Goal: Use online tool/utility: Use online tool/utility

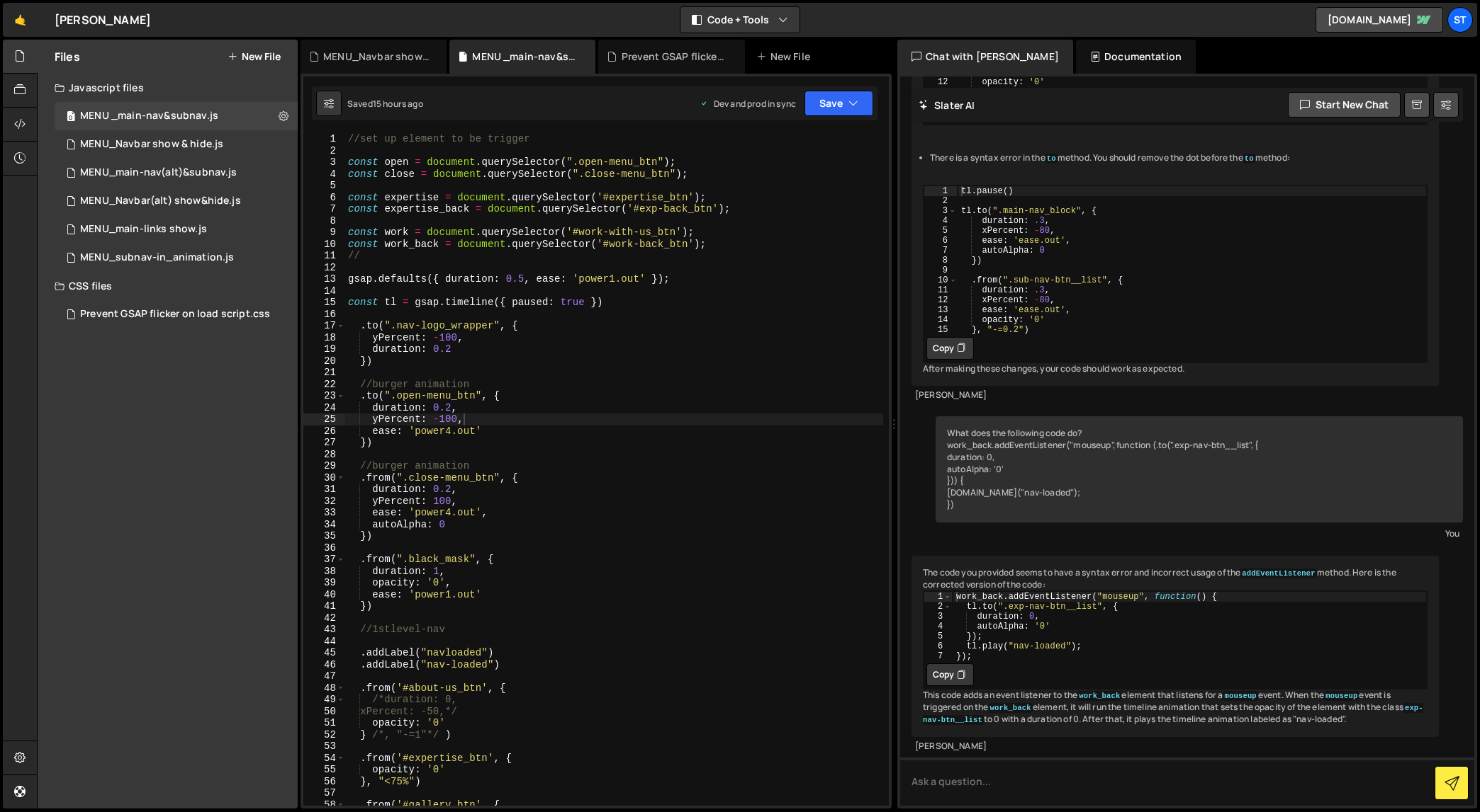
type textarea "const work_back = document.querySelector('#work-back_btn');"
drag, startPoint x: 707, startPoint y: 245, endPoint x: 316, endPoint y: 243, distance: 391.0
click at [316, 243] on div "const work_back = document.querySelector('#work-back_btn'); 1 2 3 4 5 6 7 8 9 1…" at bounding box center [596, 470] width 586 height 673
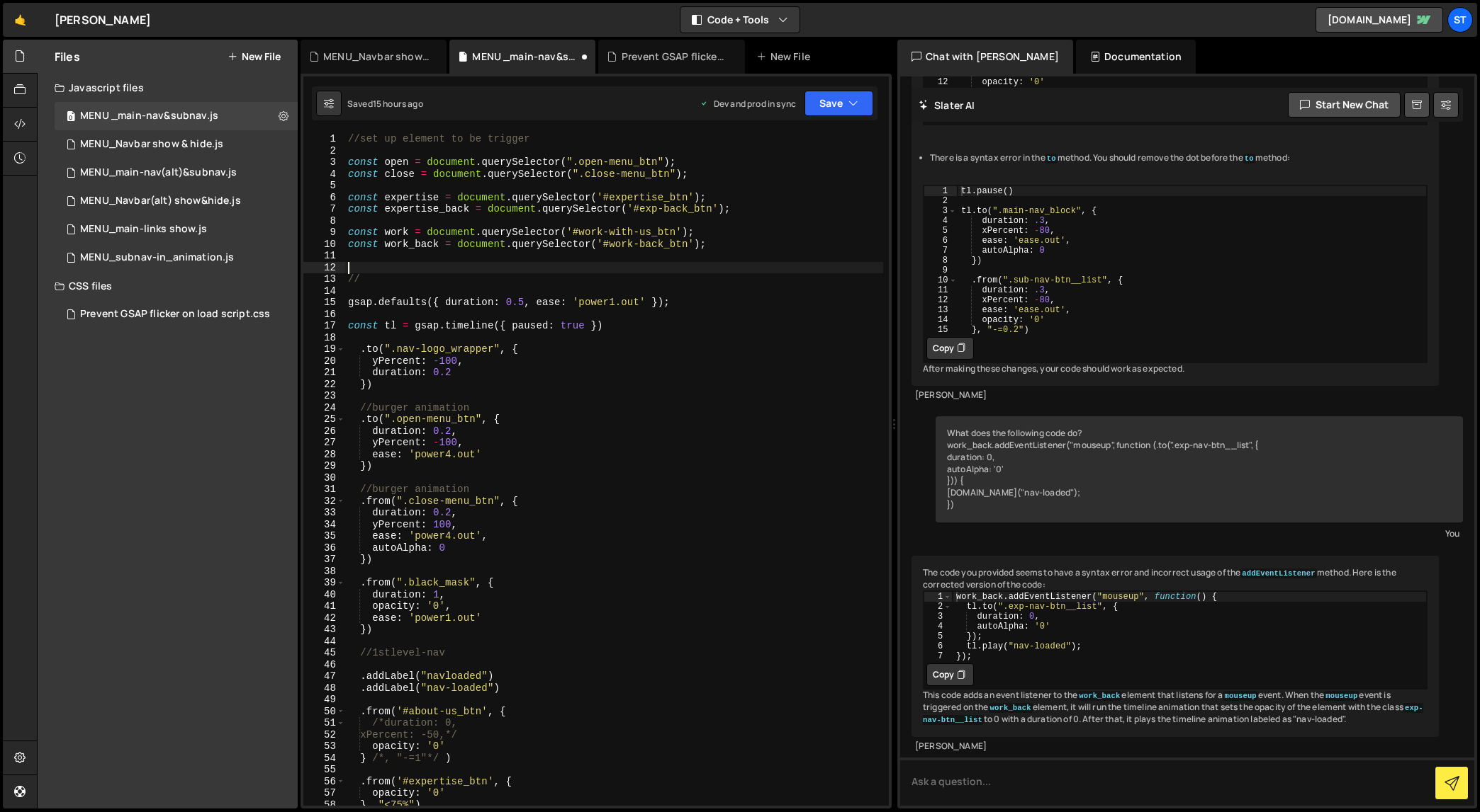
paste textarea "const work_back = document.querySelector('#work-back_btn');"
click at [440, 269] on div "//set up element to be trigger const open = document . querySelector ( ".open-m…" at bounding box center [614, 482] width 538 height 696
drag, startPoint x: 439, startPoint y: 269, endPoint x: 383, endPoint y: 270, distance: 56.0
click at [383, 270] on div "//set up element to be trigger const open = document . querySelector ( ".open-m…" at bounding box center [614, 482] width 538 height 696
type textarea "const subnav = document.querySelector('#work-back_btn');"
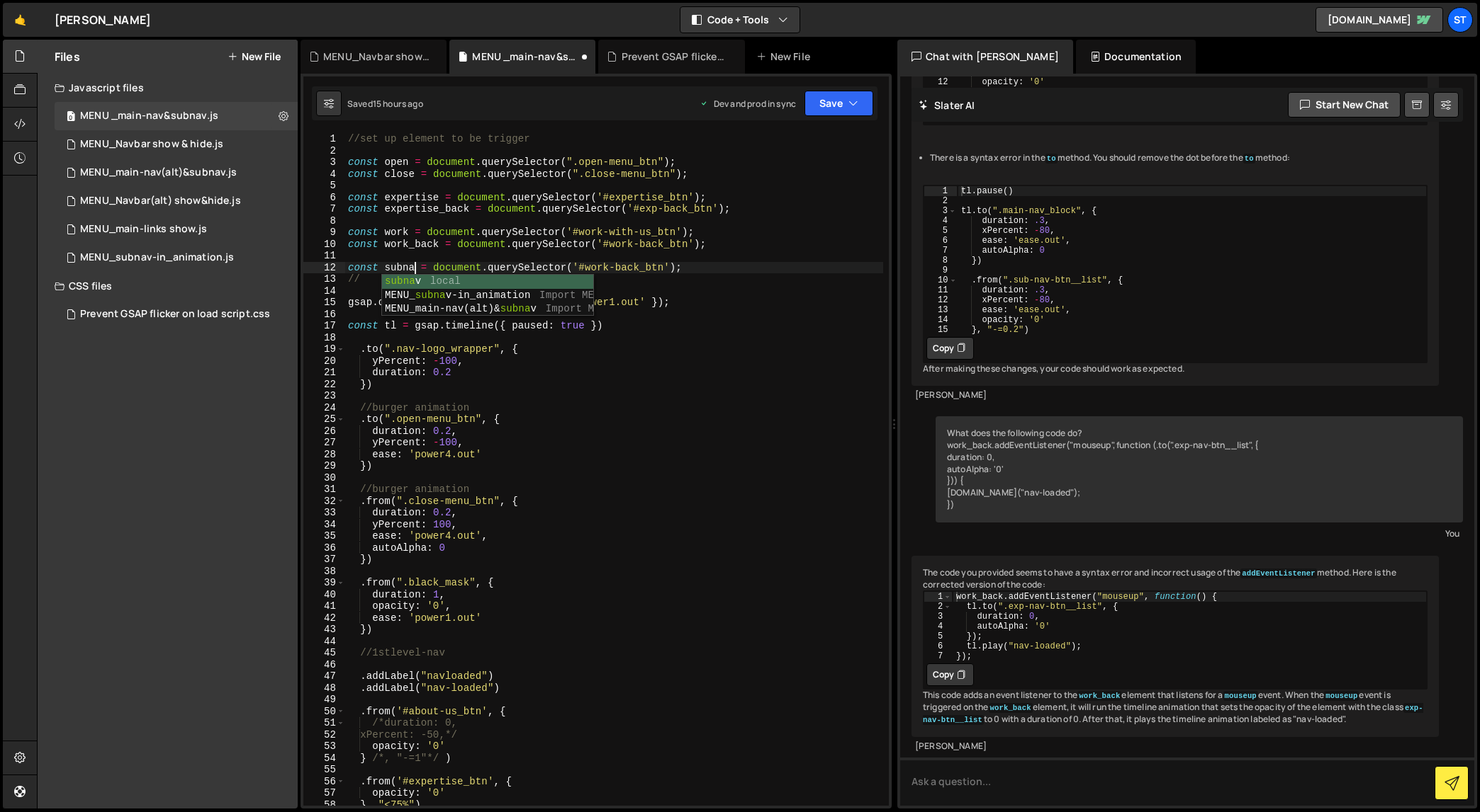
scroll to position [0, 5]
click at [645, 260] on div "//set up element to be trigger const open = document . querySelector ( ".open-m…" at bounding box center [614, 482] width 538 height 696
drag, startPoint x: 673, startPoint y: 270, endPoint x: 594, endPoint y: 271, distance: 79.0
click at [594, 271] on div "//set up element to be trigger const open = document . querySelector ( ".open-m…" at bounding box center [614, 482] width 538 height 696
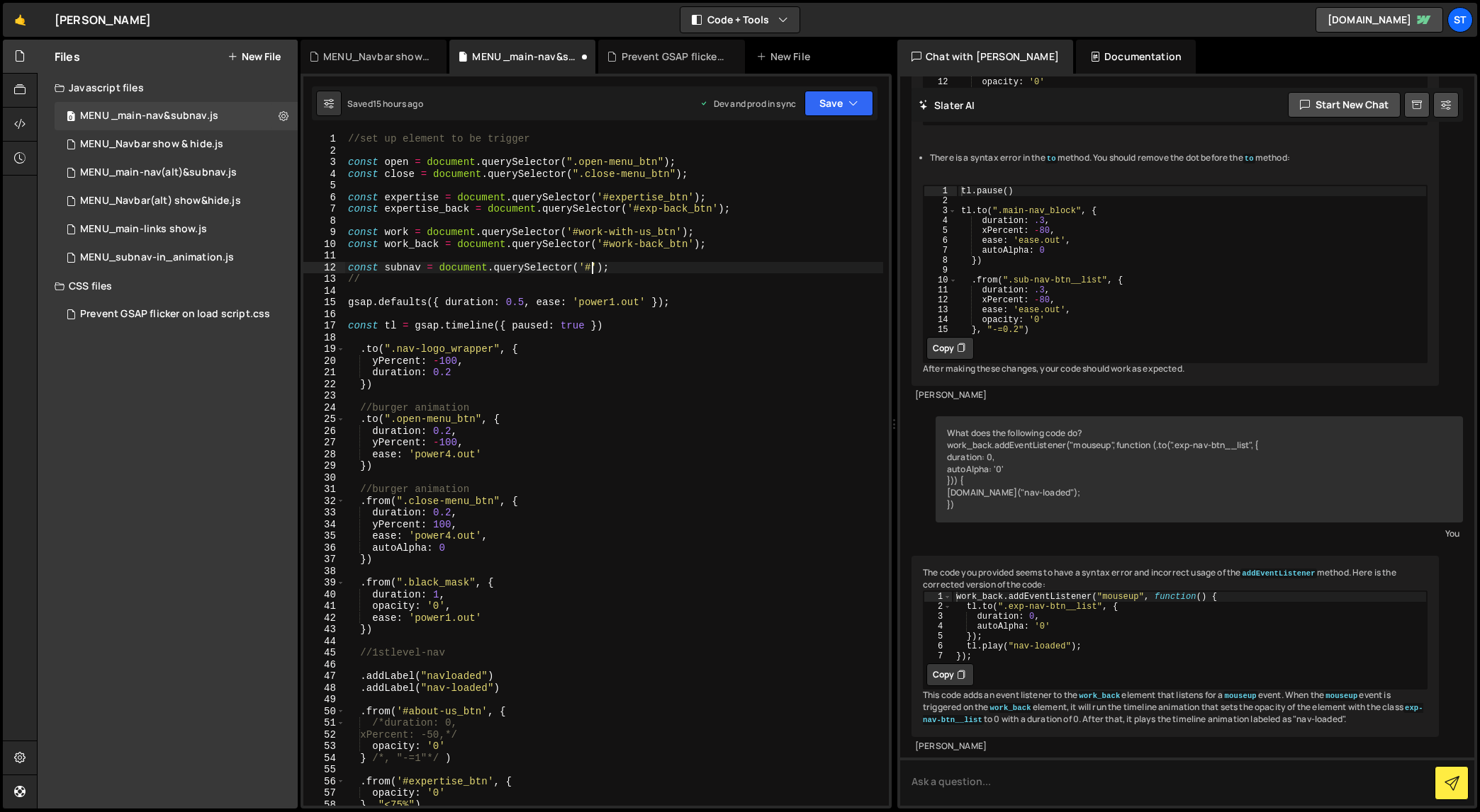
paste textarea "sub-nav_item"
click at [595, 331] on div "//set up element to be trigger const open = document . querySelector ( ".open-m…" at bounding box center [614, 482] width 538 height 696
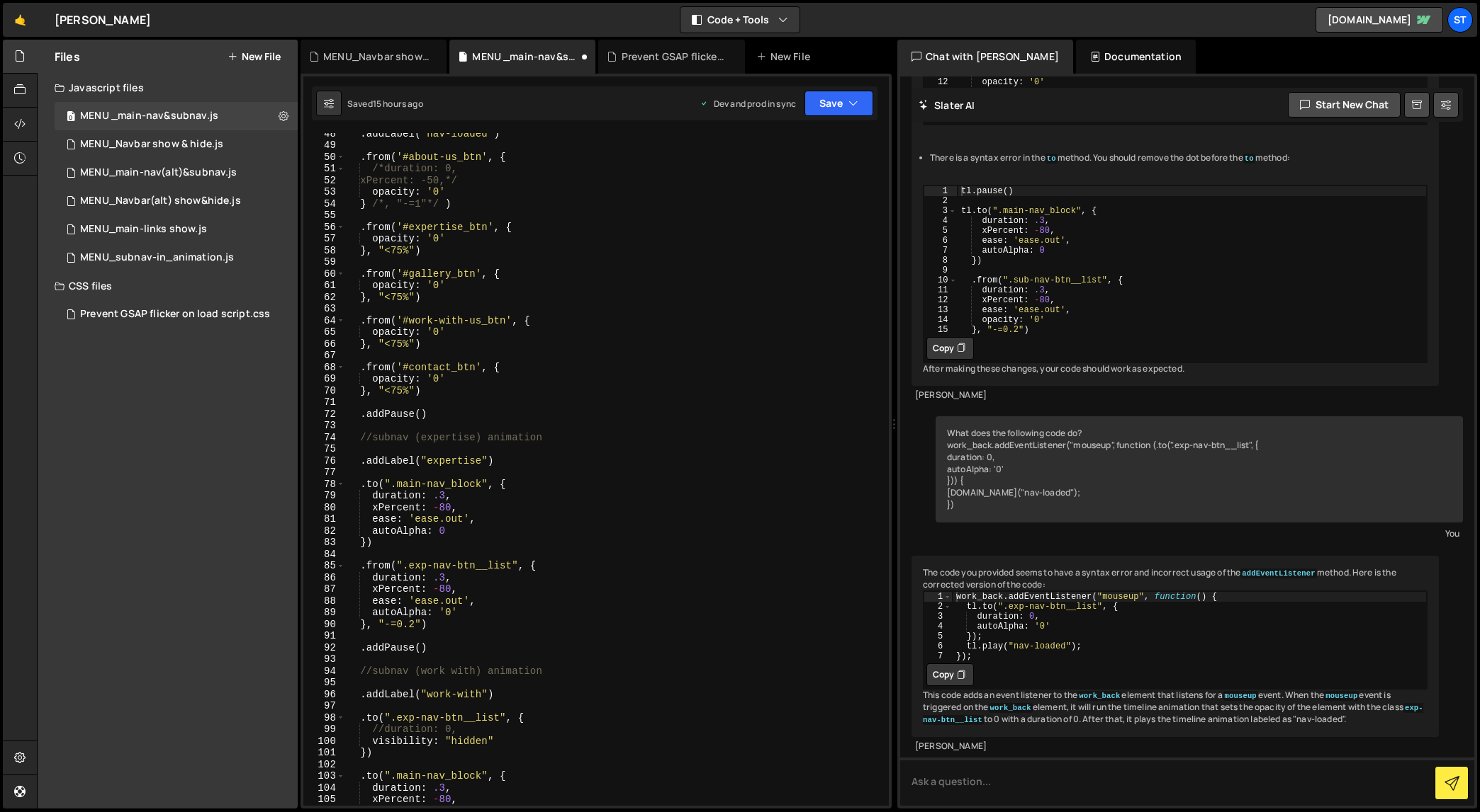
scroll to position [1148, 0]
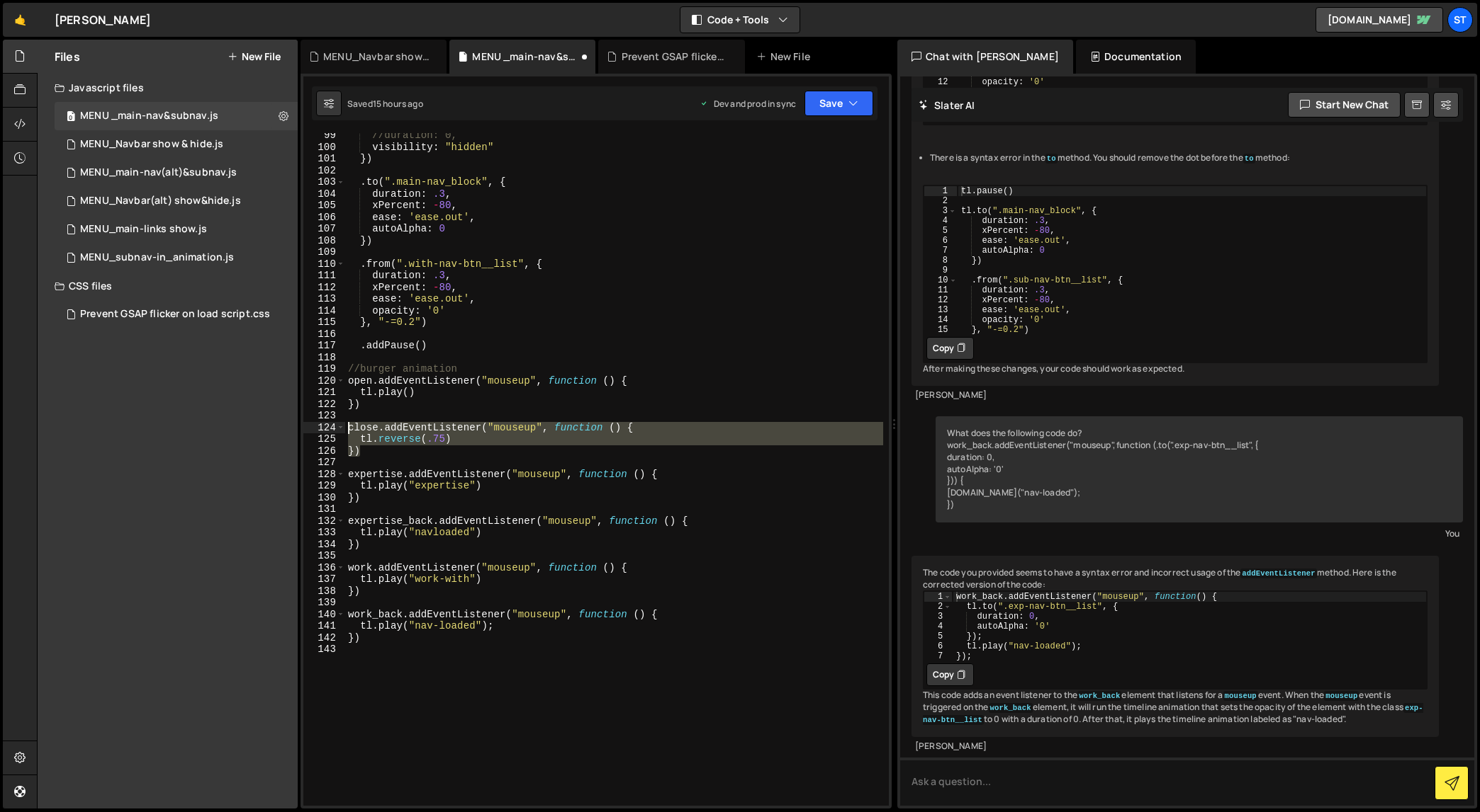
drag, startPoint x: 369, startPoint y: 453, endPoint x: 348, endPoint y: 427, distance: 33.4
click at [348, 427] on div "//duration: 0, visibility : "hidden" }) . to ( ".main-nav_block" , { duration :…" at bounding box center [614, 478] width 538 height 696
click at [374, 453] on div "//duration: 0, visibility : "hidden" }) . to ( ".main-nav_block" , { duration :…" at bounding box center [614, 470] width 538 height 673
type textarea "})"
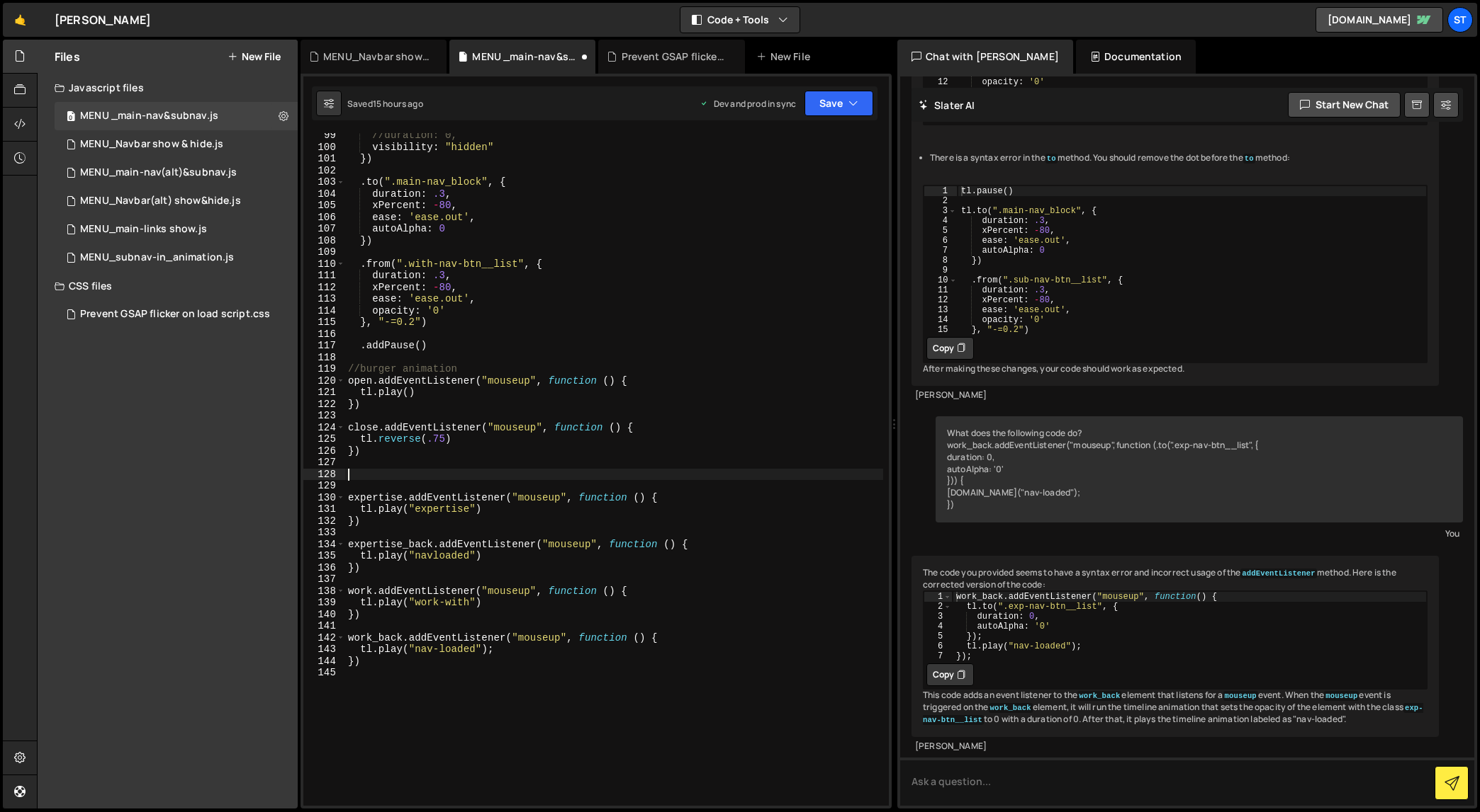
paste textarea "})"
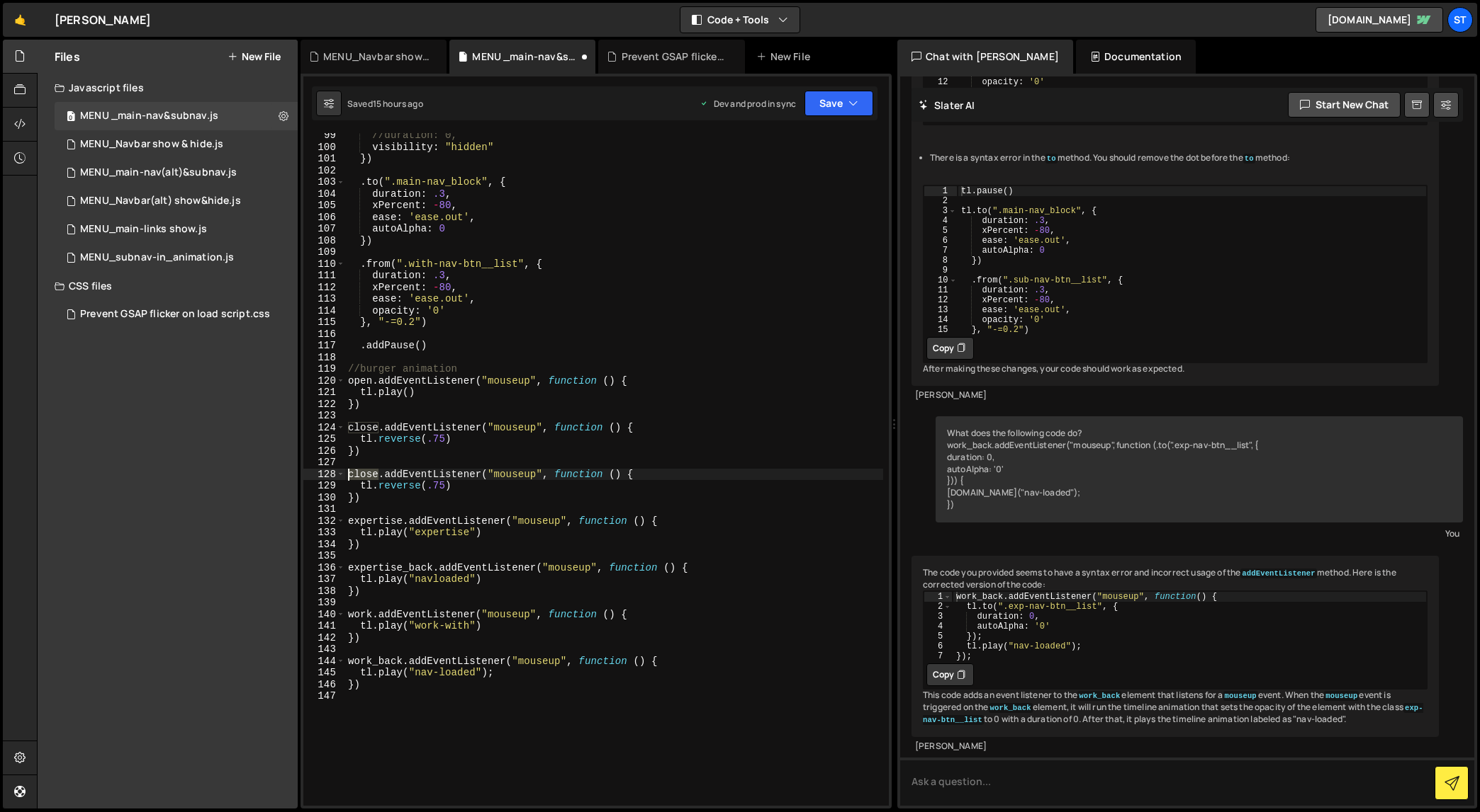
drag, startPoint x: 378, startPoint y: 474, endPoint x: 347, endPoint y: 473, distance: 31.0
click at [347, 473] on div "//duration: 0, visibility : "hidden" }) . to ( ".main-nav_block" , { duration :…" at bounding box center [614, 478] width 538 height 696
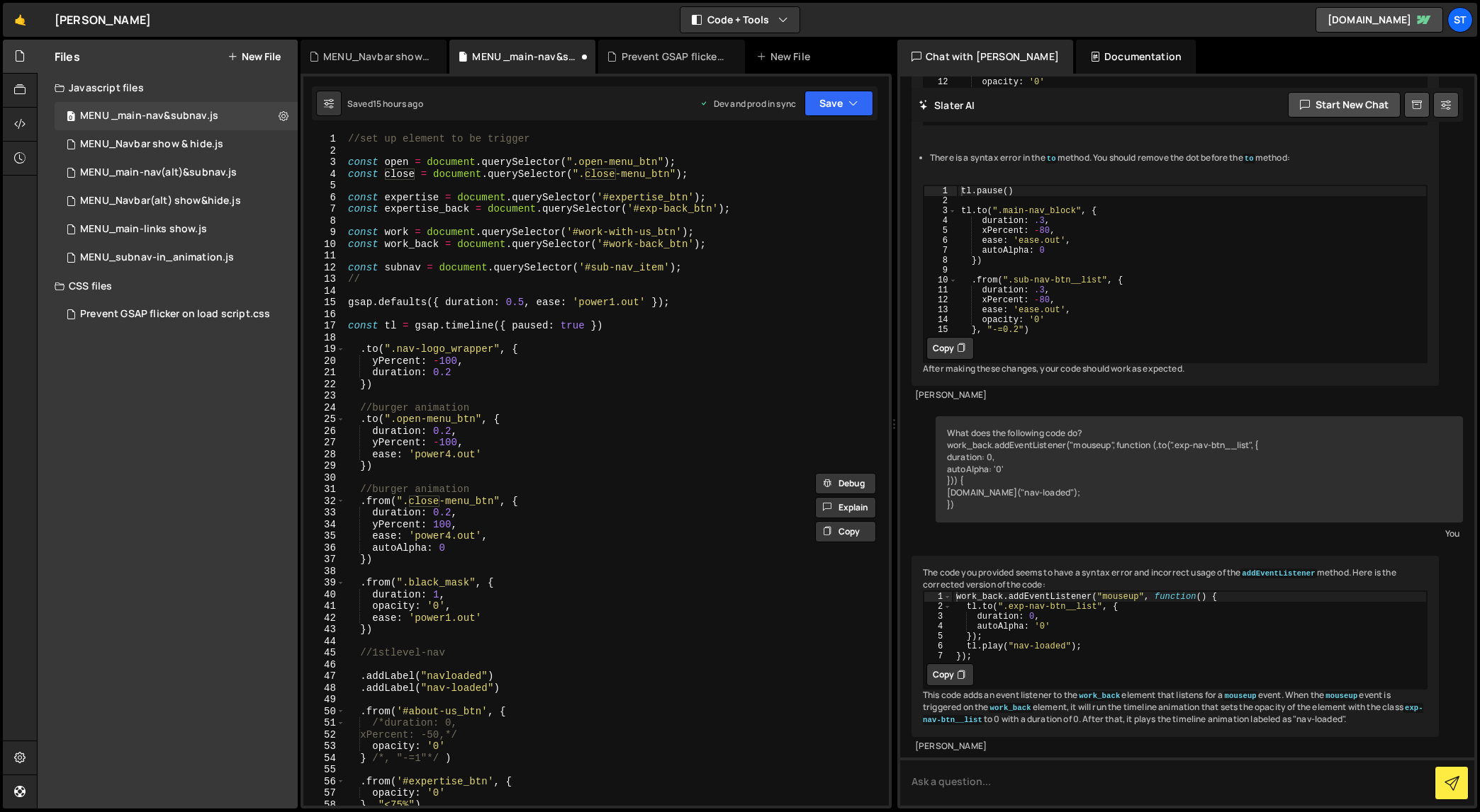
scroll to position [0, 0]
drag, startPoint x: 421, startPoint y: 268, endPoint x: 383, endPoint y: 269, distance: 38.0
click at [383, 269] on div "//set up element to be trigger const open = document . querySelector ( ".open-m…" at bounding box center [614, 482] width 538 height 696
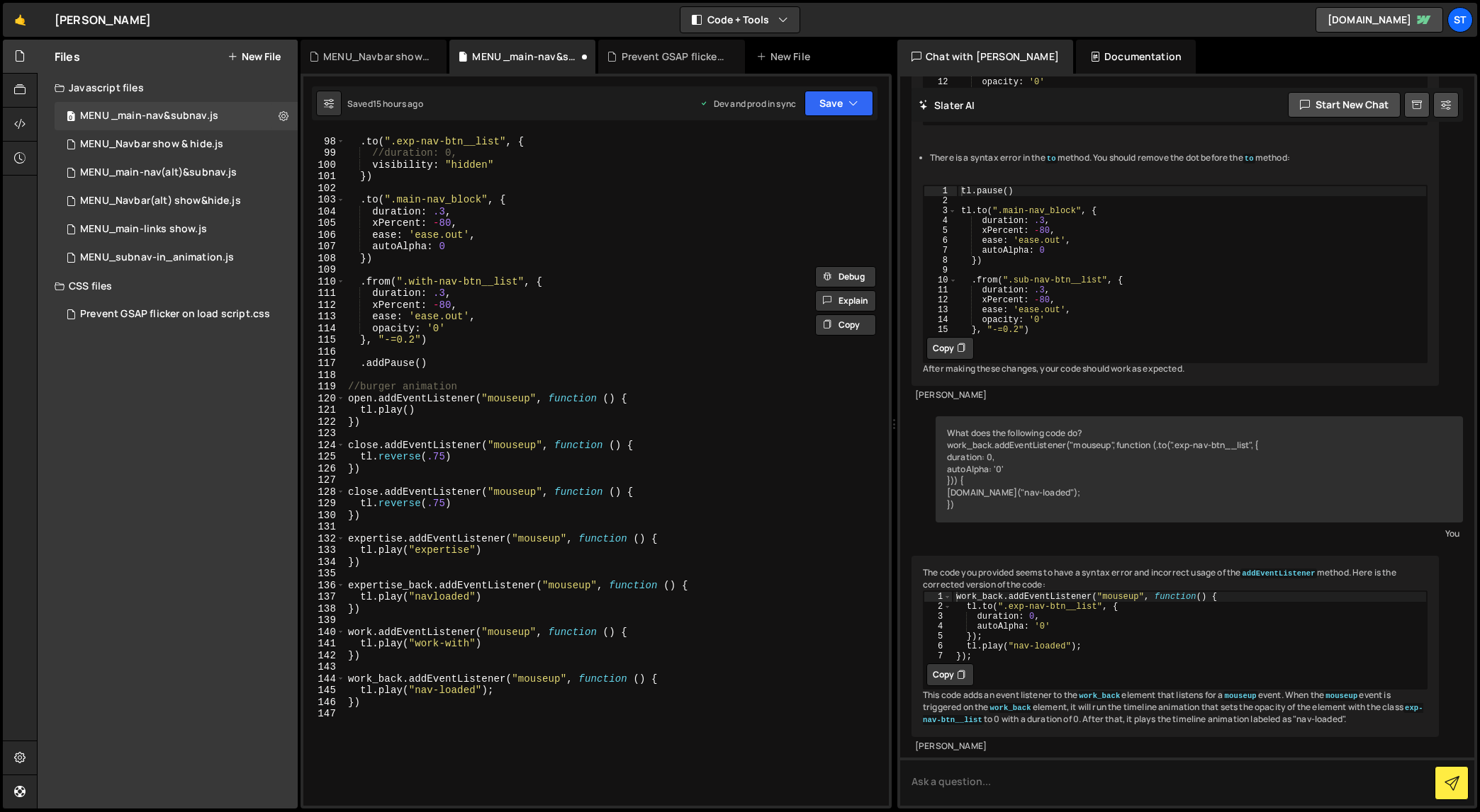
scroll to position [1131, 0]
drag, startPoint x: 379, startPoint y: 492, endPoint x: 347, endPoint y: 491, distance: 32.0
click at [347, 491] on div ". to ( ".exp-nav-btn__list" , { //duration: 0, visibility : "hidden" }) . to ( …" at bounding box center [614, 472] width 538 height 696
click at [370, 502] on div "subnav local sub - nav _item local MENU_ subnav -in_animation Import MENU_subna…" at bounding box center [451, 541] width 211 height 84
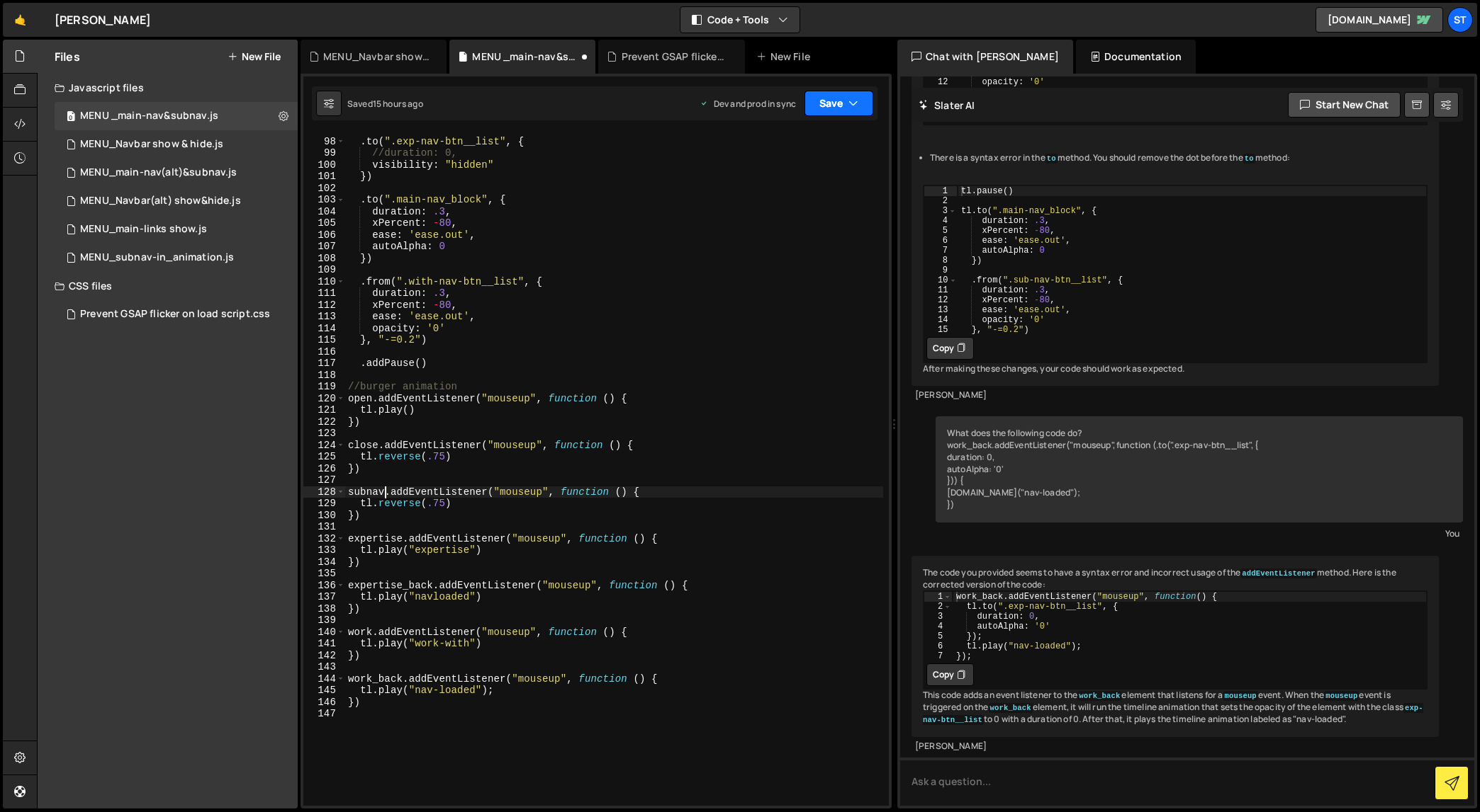
type textarea "subnav.addEventListener("mouseup", function () {"
click at [859, 99] on button "Save" at bounding box center [838, 103] width 69 height 25
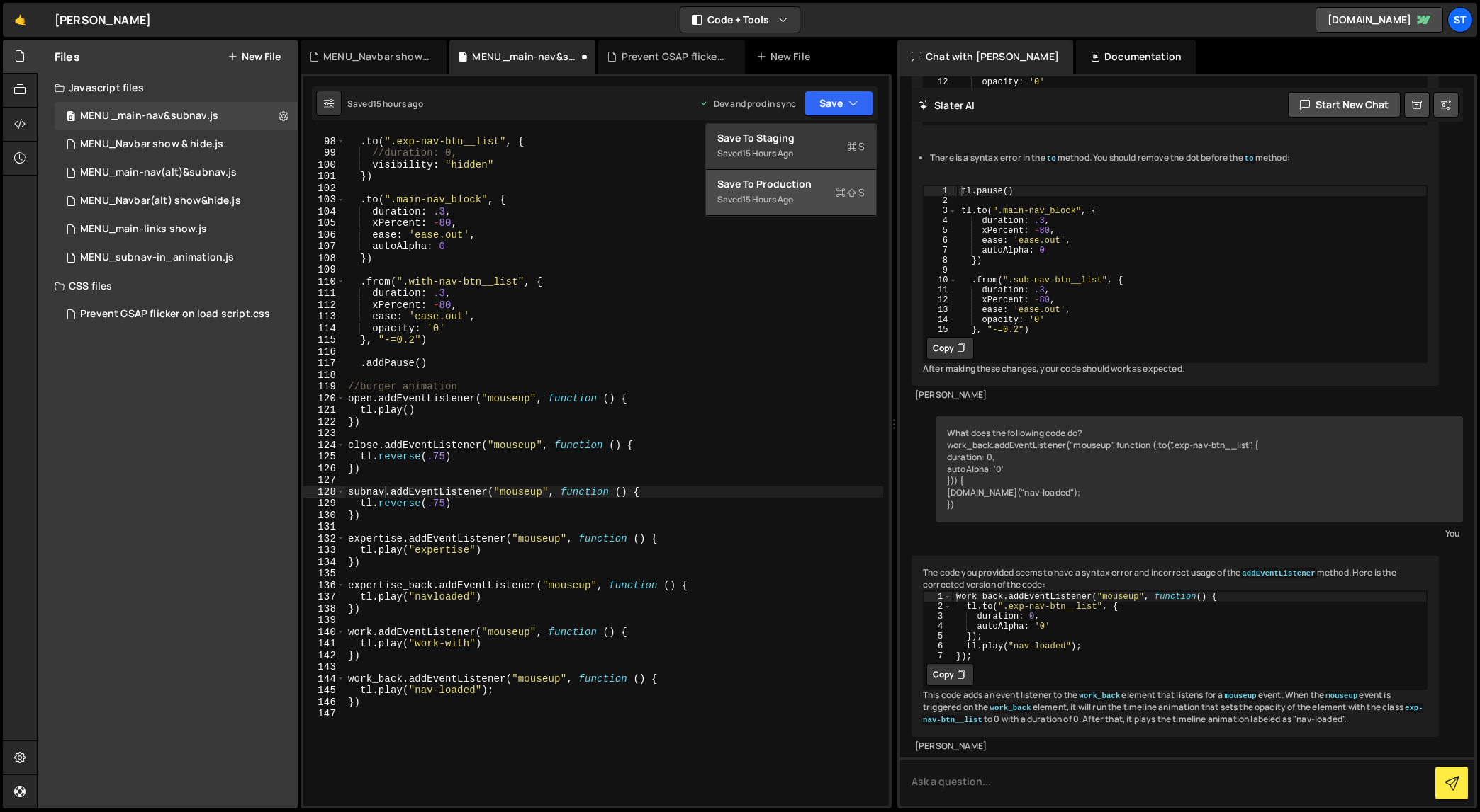
click at [789, 191] on div "Saved 15 hours ago" at bounding box center [791, 199] width 148 height 17
